Goal: Task Accomplishment & Management: Manage account settings

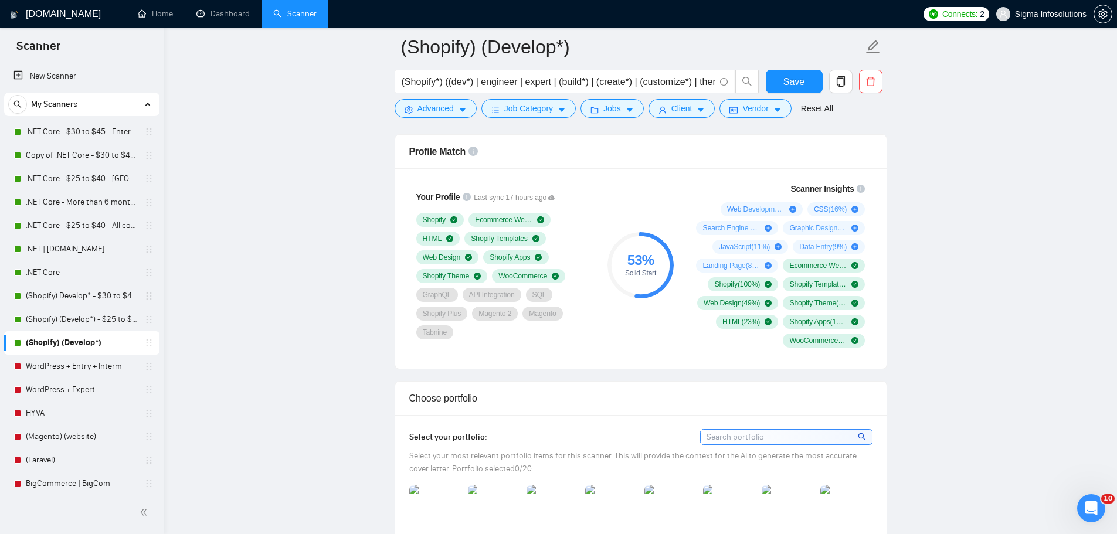
scroll to position [703, 0]
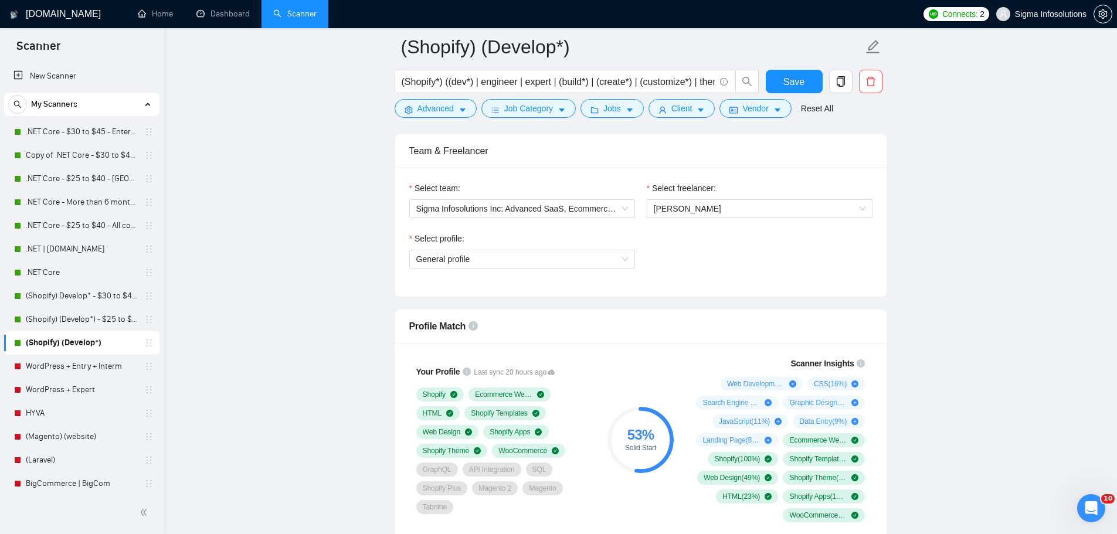
scroll to position [586, 0]
click at [543, 260] on span "General profile" at bounding box center [522, 260] width 212 height 18
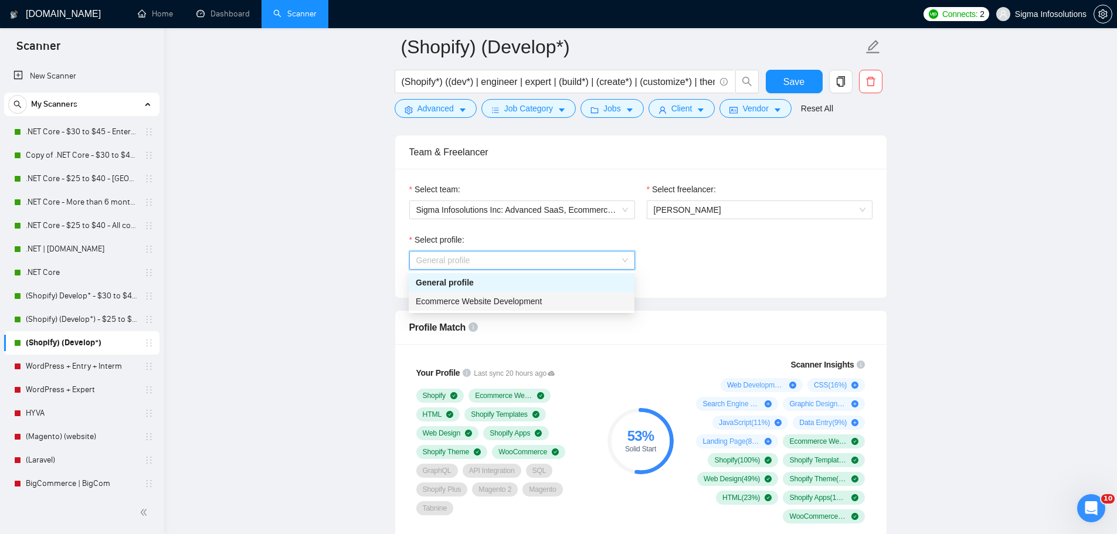
click at [497, 310] on div "Ecommerce Website Development" at bounding box center [522, 301] width 226 height 19
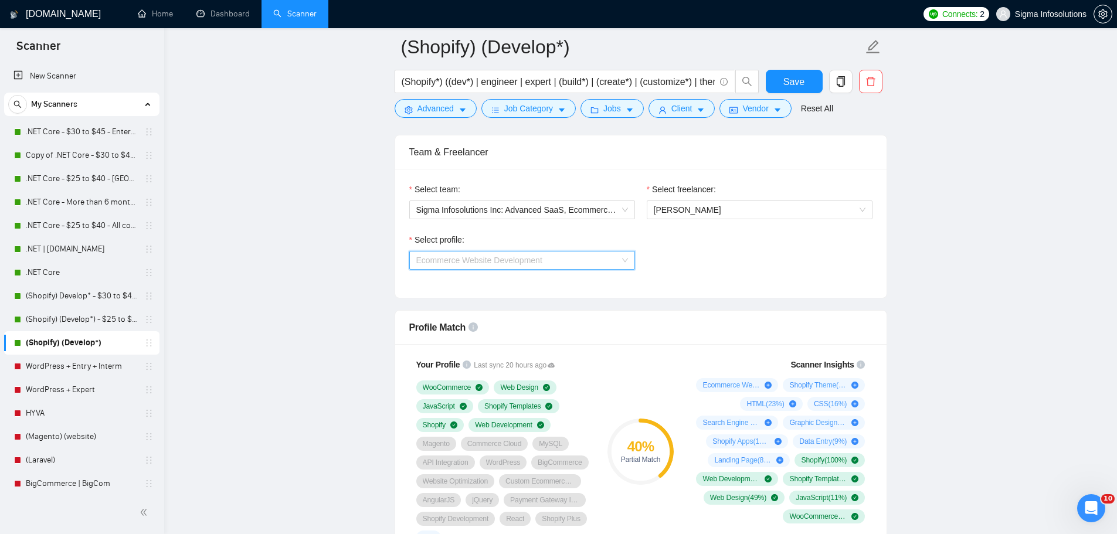
click at [529, 256] on span "Ecommerce Website Development" at bounding box center [479, 260] width 126 height 9
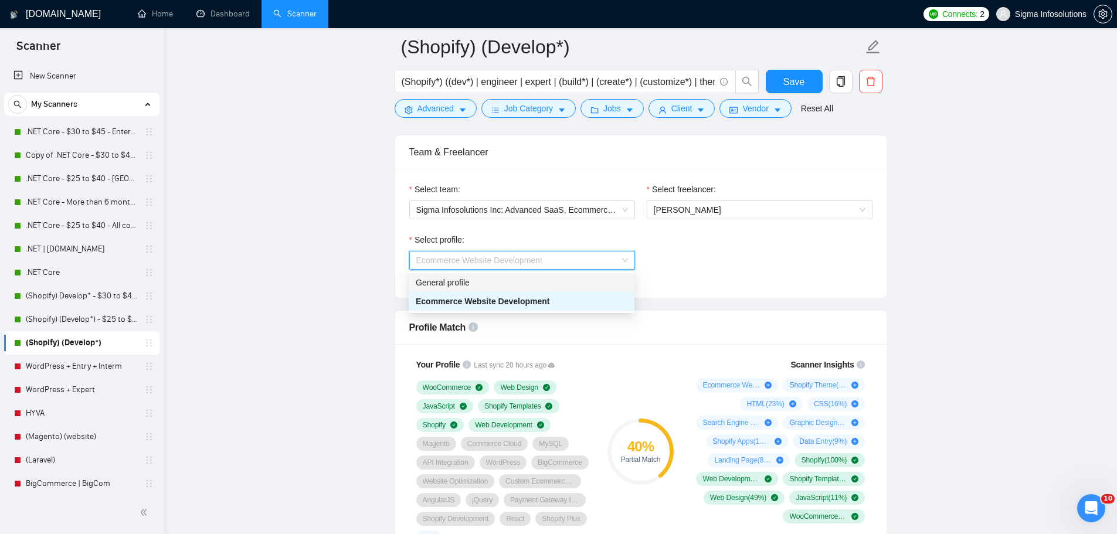
click at [475, 283] on div "General profile" at bounding box center [522, 282] width 212 height 13
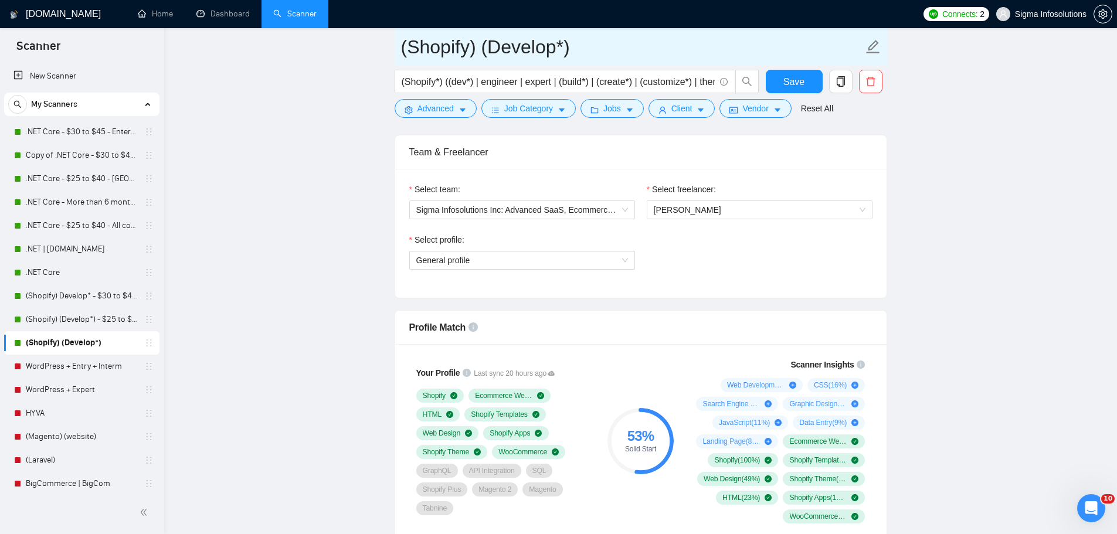
drag, startPoint x: 79, startPoint y: 312, endPoint x: 660, endPoint y: 47, distance: 639.1
click at [79, 312] on link "(Shopify) (Develop*) - $25 to $40 - [GEOGRAPHIC_DATA] and Ocenia" at bounding box center [81, 319] width 111 height 23
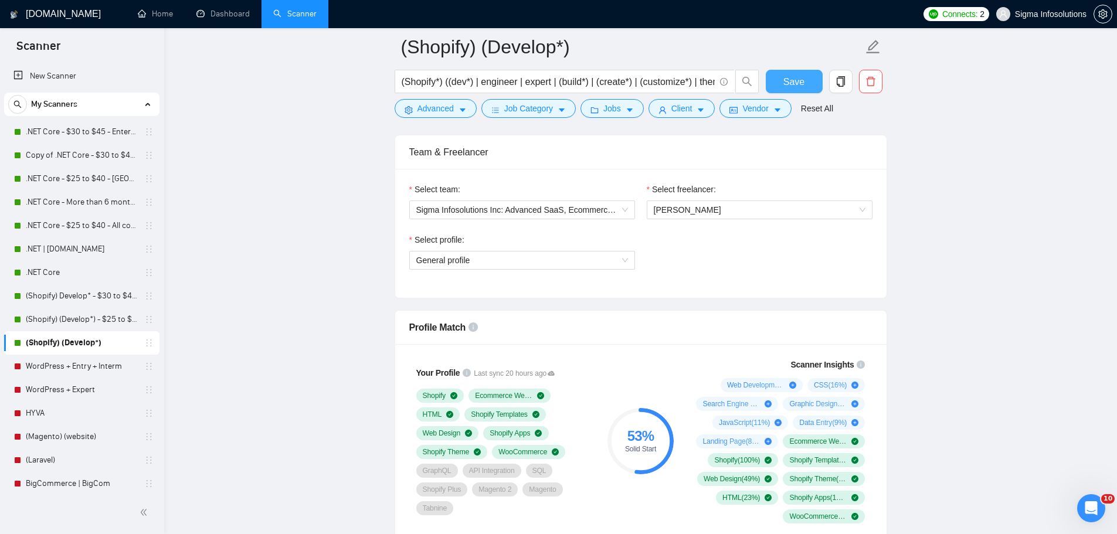
click at [797, 83] on span "Save" at bounding box center [793, 81] width 21 height 15
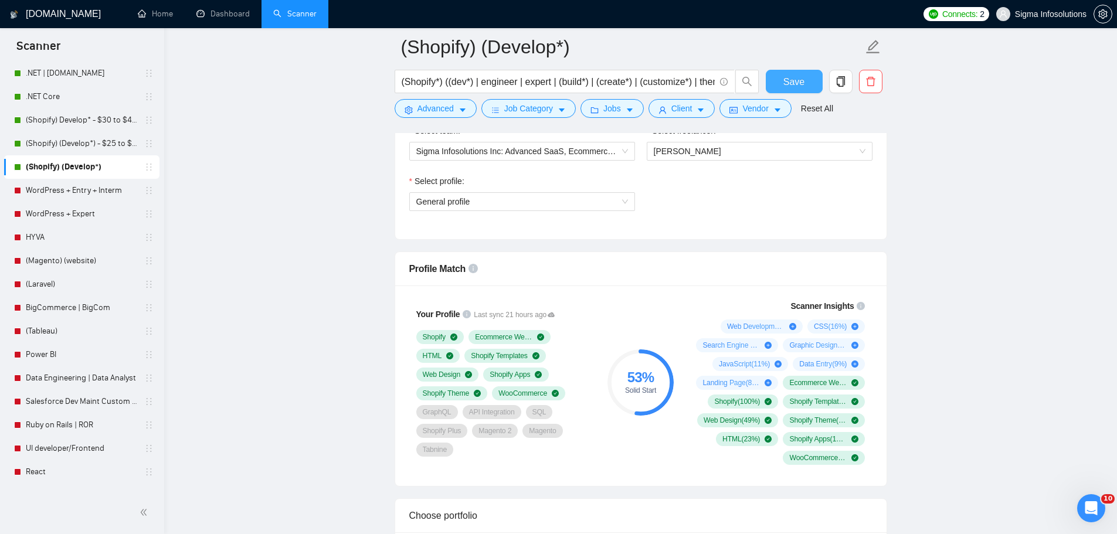
scroll to position [293, 0]
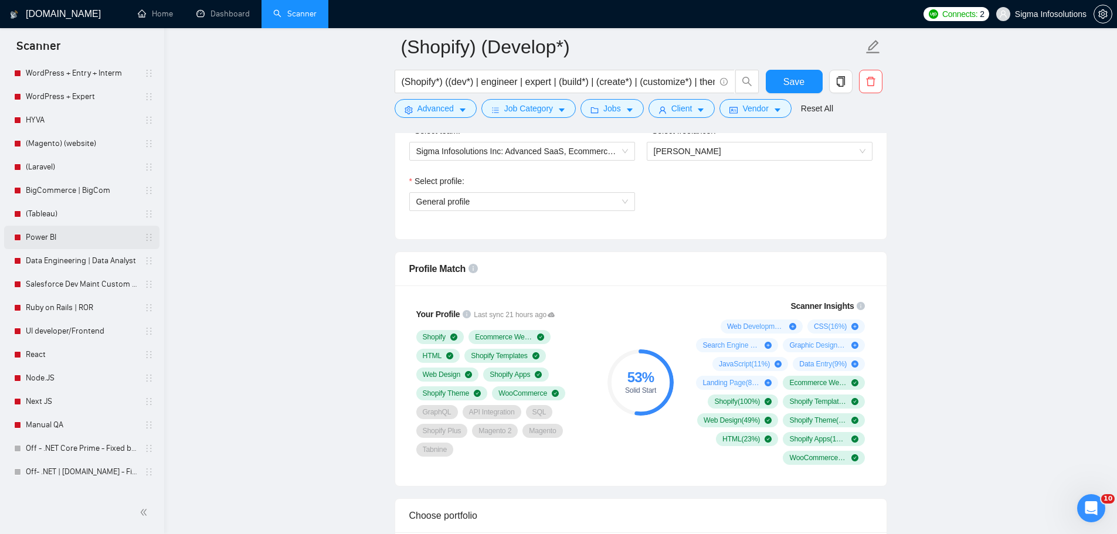
click at [64, 239] on link "Power BI" at bounding box center [81, 237] width 111 height 23
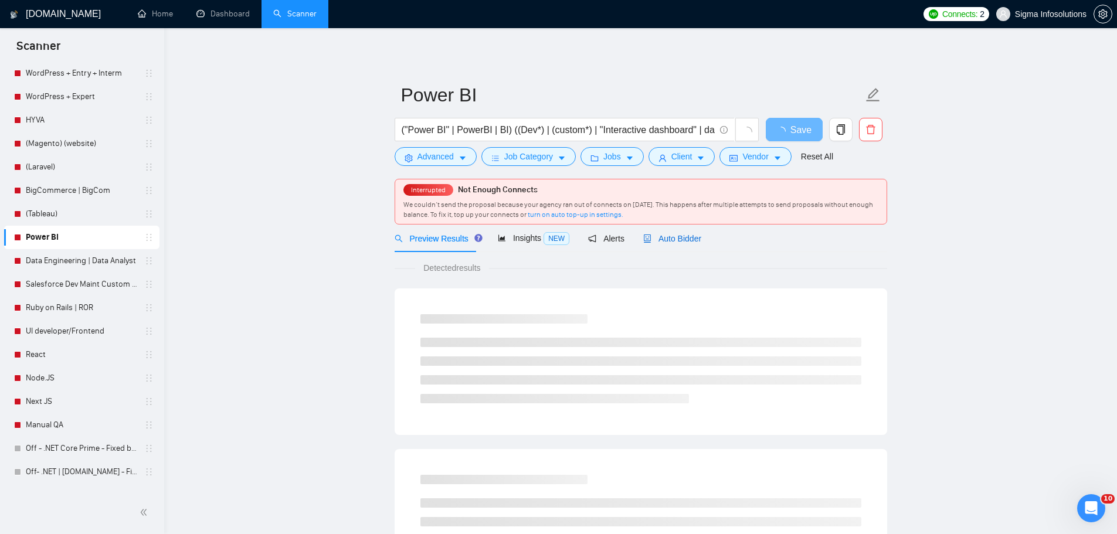
click at [667, 236] on span "Auto Bidder" at bounding box center [672, 238] width 58 height 9
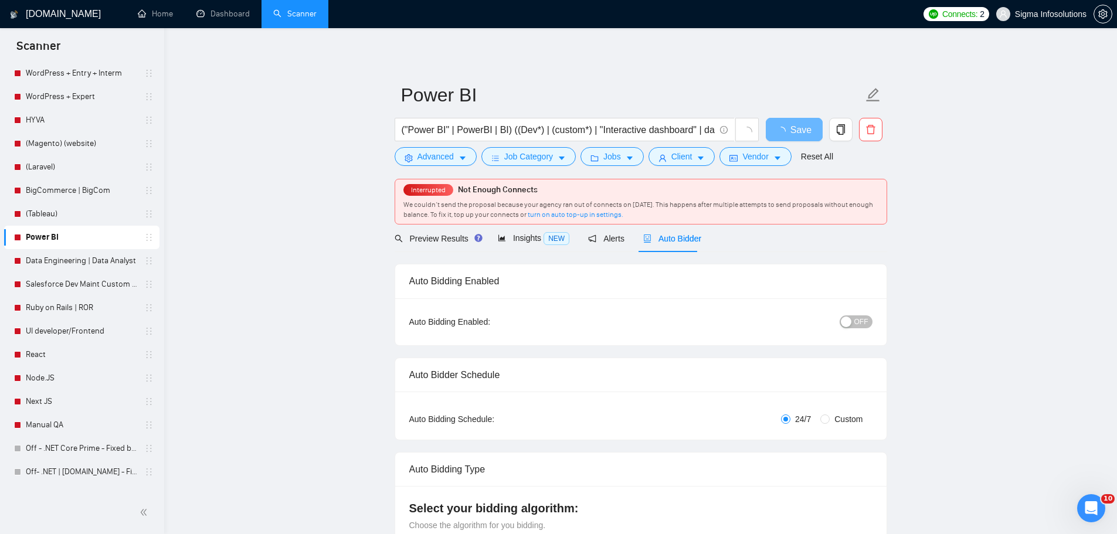
radio input "false"
radio input "true"
click at [863, 320] on span "OFF" at bounding box center [861, 321] width 14 height 13
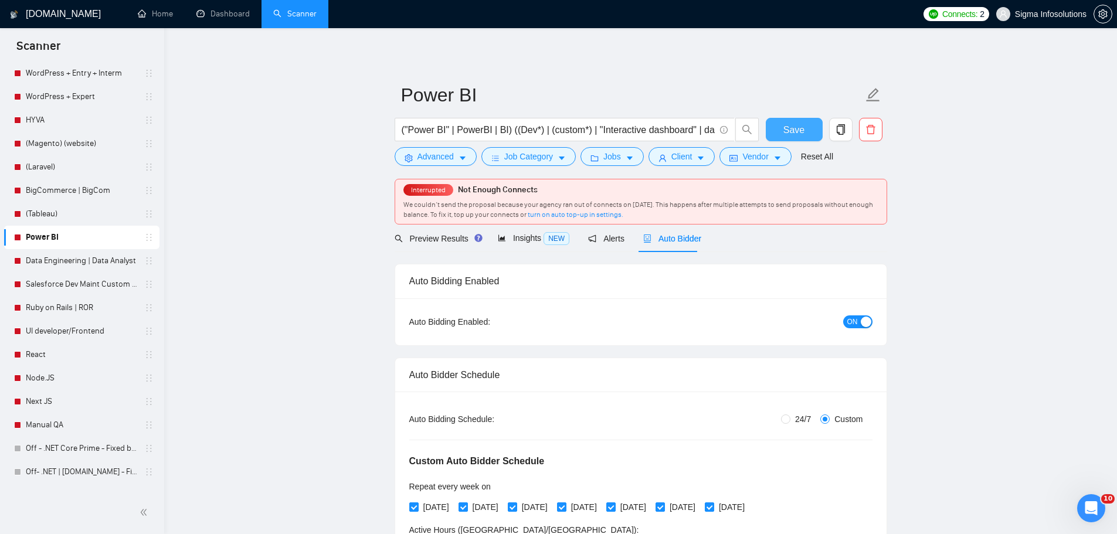
click at [780, 127] on button "Save" at bounding box center [794, 129] width 57 height 23
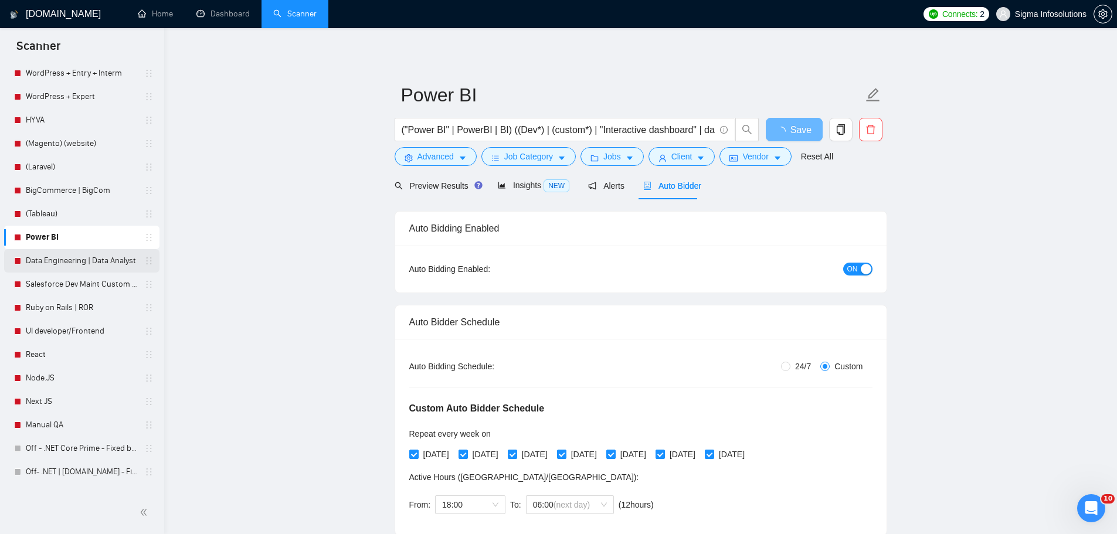
click at [40, 260] on link "Data Engineering | Data Analyst" at bounding box center [81, 260] width 111 height 23
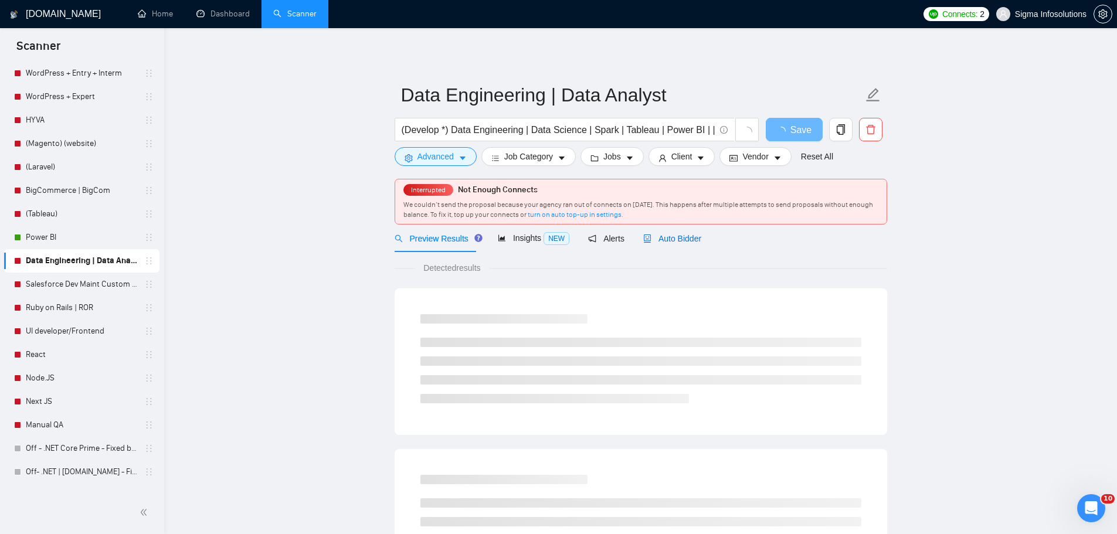
click at [679, 241] on span "Auto Bidder" at bounding box center [672, 238] width 58 height 9
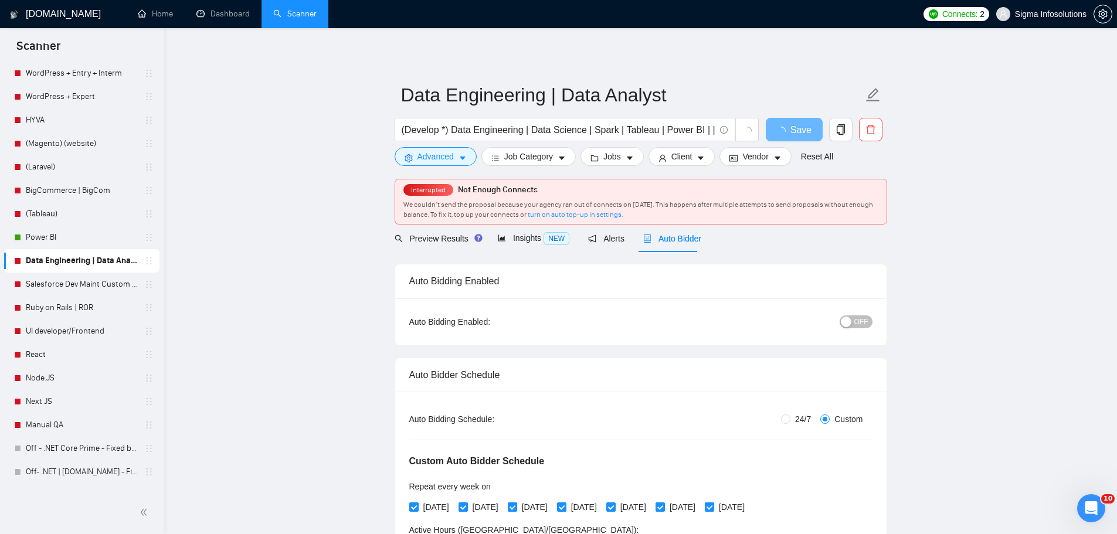
radio input "false"
radio input "true"
click at [847, 319] on div "button" at bounding box center [846, 322] width 11 height 11
click at [804, 136] on button "Save" at bounding box center [794, 129] width 57 height 23
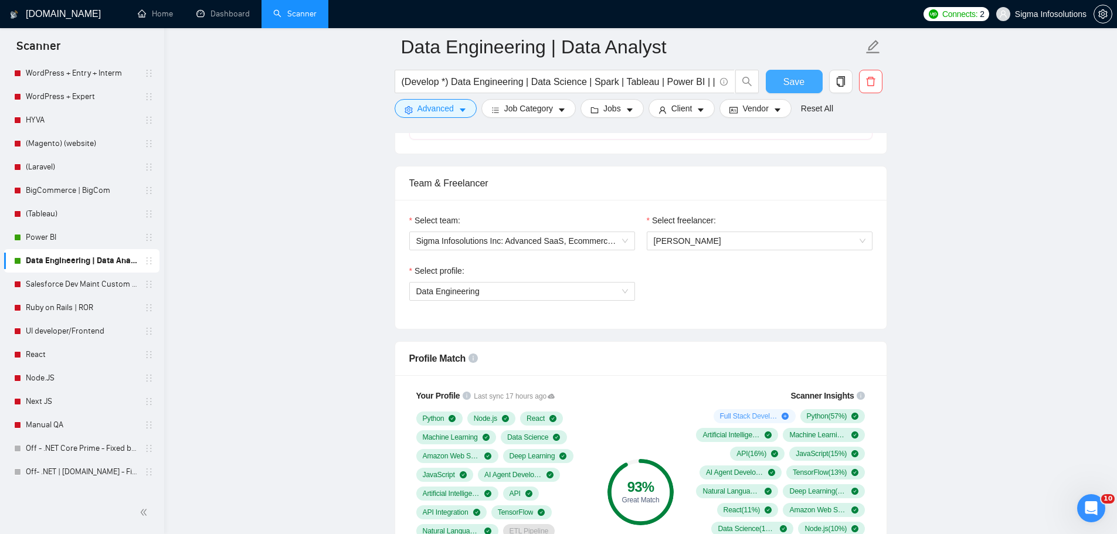
scroll to position [821, 0]
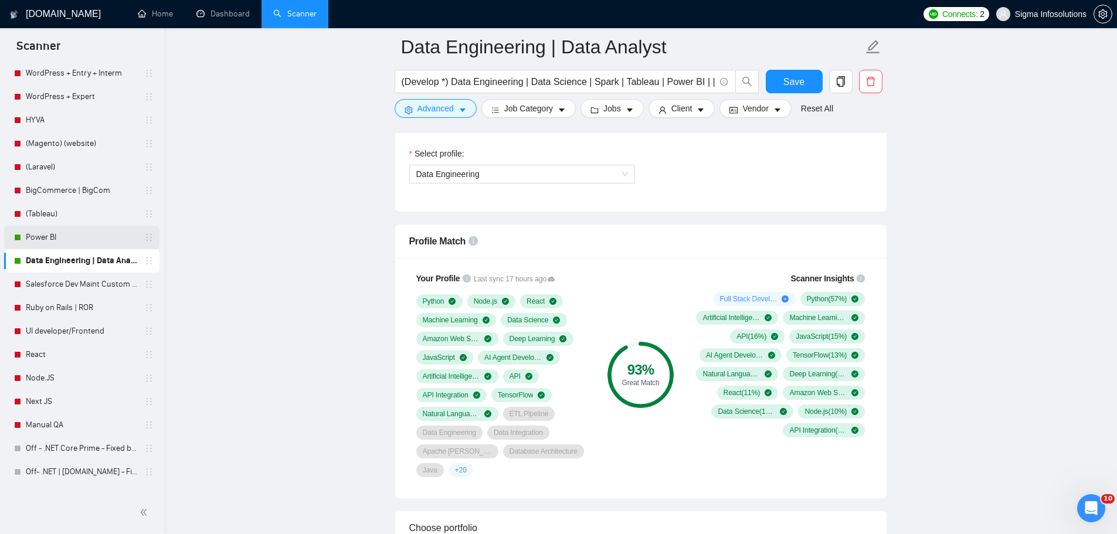
click at [65, 242] on link "Power BI" at bounding box center [81, 237] width 111 height 23
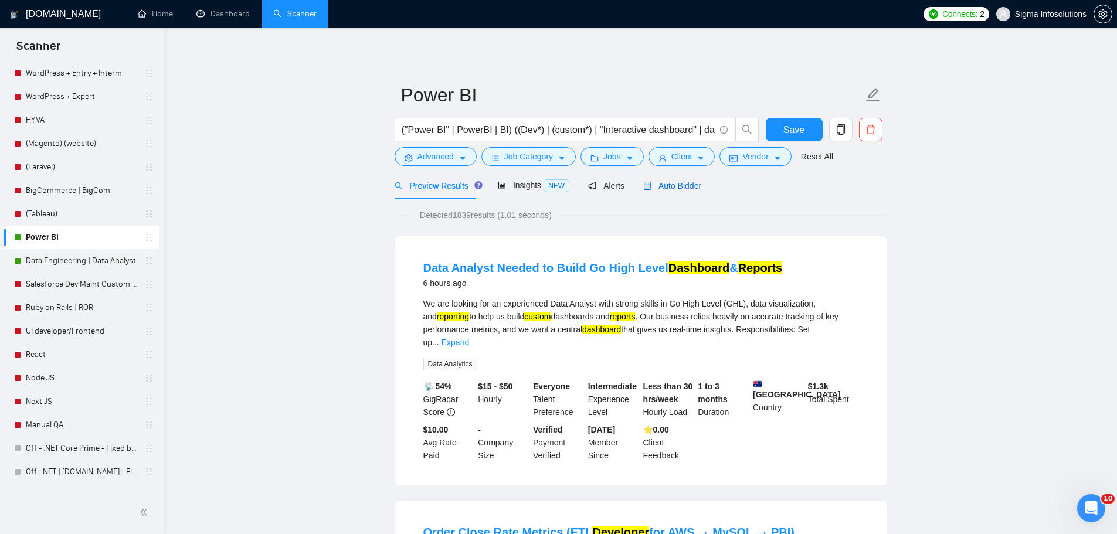
click at [677, 183] on span "Auto Bidder" at bounding box center [672, 185] width 58 height 9
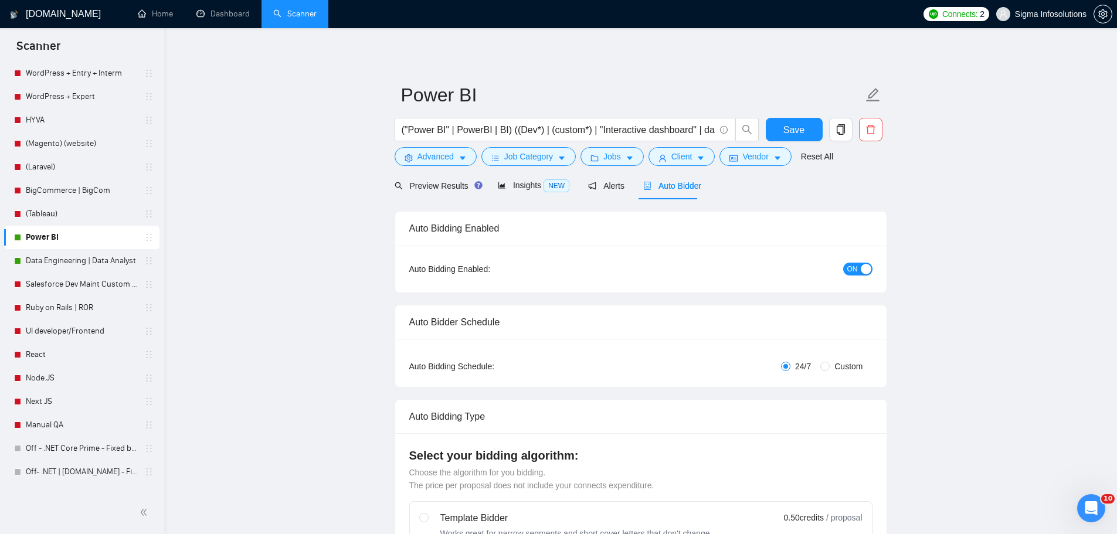
radio input "false"
radio input "true"
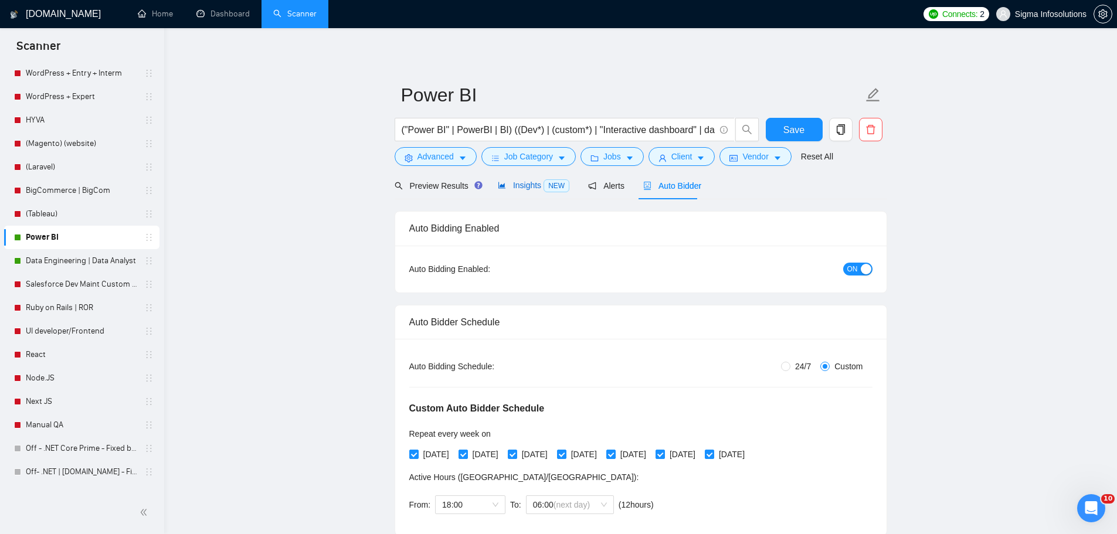
click at [538, 192] on div "Insights NEW" at bounding box center [534, 185] width 72 height 13
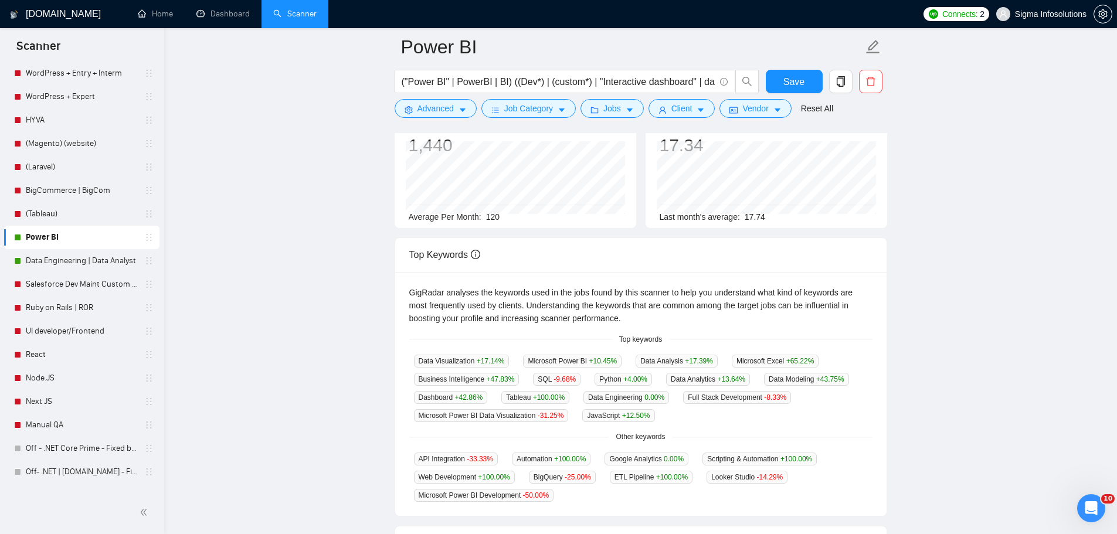
scroll to position [176, 0]
